Goal: Unclear

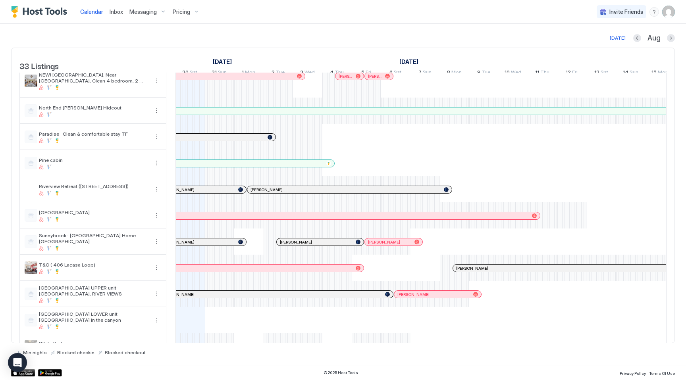
scroll to position [565, 0]
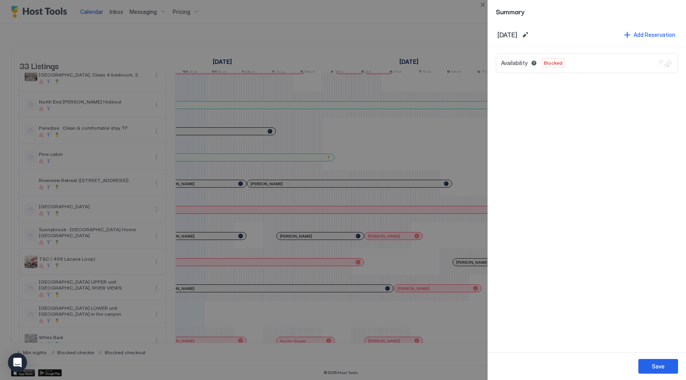
click at [455, 29] on div at bounding box center [343, 190] width 686 height 380
click at [481, 5] on button "Close" at bounding box center [483, 5] width 10 height 10
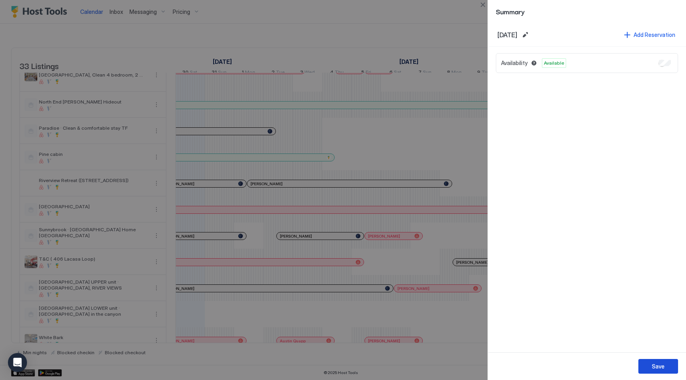
click at [662, 364] on div "Save" at bounding box center [658, 367] width 13 height 8
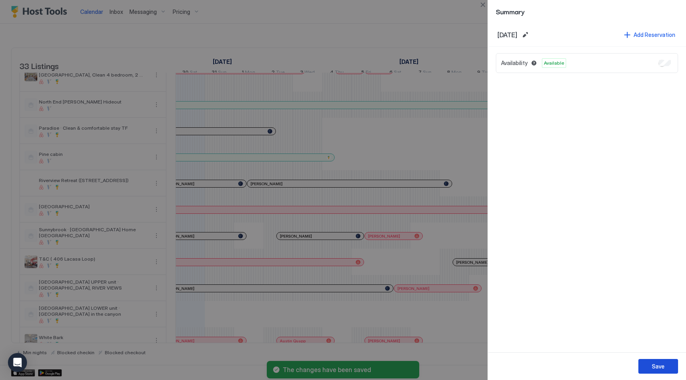
click at [658, 366] on div "Save" at bounding box center [658, 367] width 13 height 8
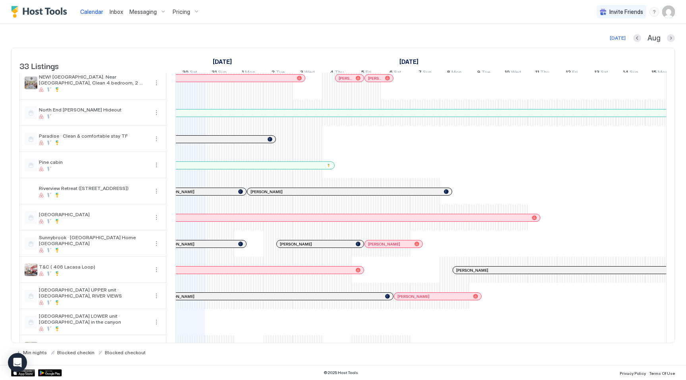
scroll to position [557, 0]
